Goal: Navigation & Orientation: Go to known website

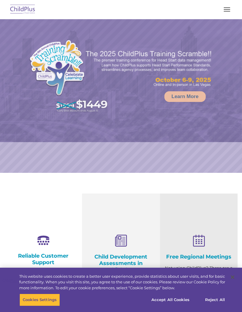
select select "MEDIUM"
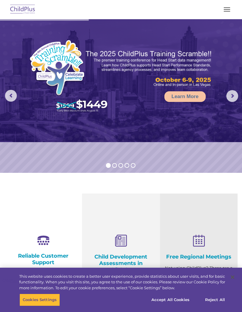
click at [226, 8] on span "button" at bounding box center [227, 7] width 6 height 1
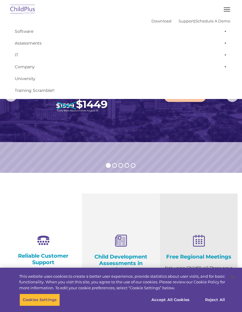
click at [231, 9] on button "button" at bounding box center [227, 9] width 12 height 9
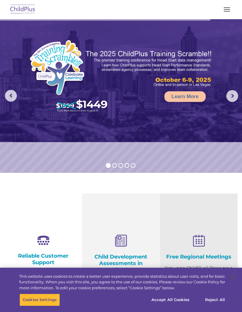
click at [226, 5] on button "button" at bounding box center [227, 9] width 12 height 9
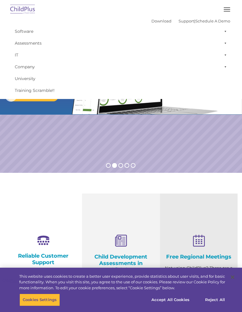
click at [225, 34] on span at bounding box center [224, 31] width 6 height 12
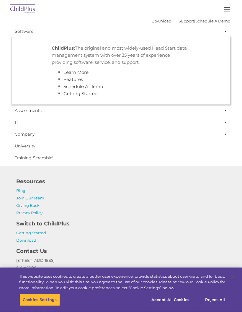
scroll to position [607, 0]
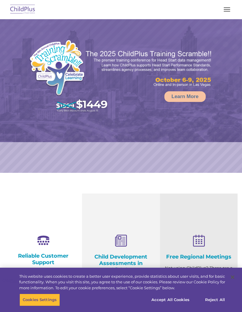
select select "MEDIUM"
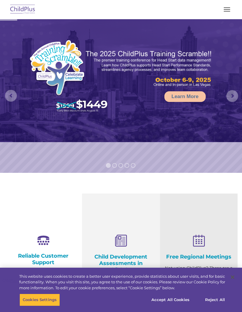
click at [230, 5] on button "button" at bounding box center [227, 9] width 12 height 9
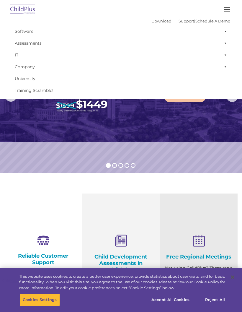
click at [229, 9] on button "button" at bounding box center [227, 9] width 12 height 9
